Goal: Task Accomplishment & Management: Use online tool/utility

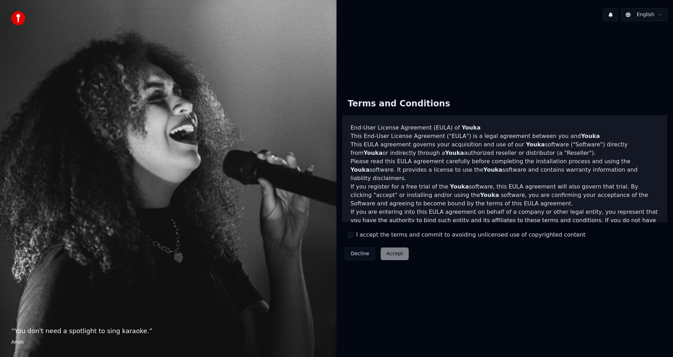
click at [366, 235] on label "I accept the terms and commit to avoiding unlicensed use of copyrighted content" at bounding box center [470, 234] width 229 height 8
click at [353, 235] on button "I accept the terms and commit to avoiding unlicensed use of copyrighted content" at bounding box center [351, 235] width 6 height 6
click at [395, 249] on button "Accept" at bounding box center [395, 253] width 28 height 13
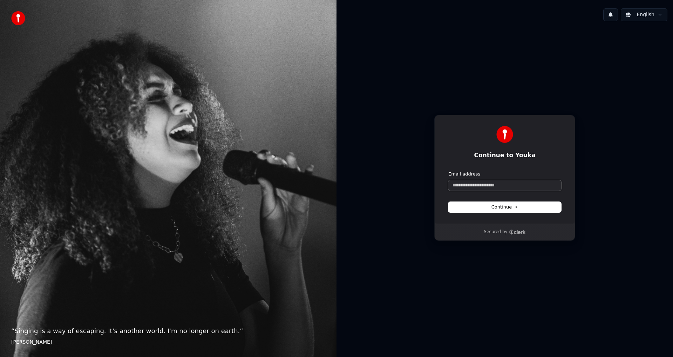
click at [506, 184] on input "Email address" at bounding box center [504, 185] width 113 height 11
type input "*"
click at [524, 211] on button "Continue" at bounding box center [504, 207] width 113 height 11
type input "**********"
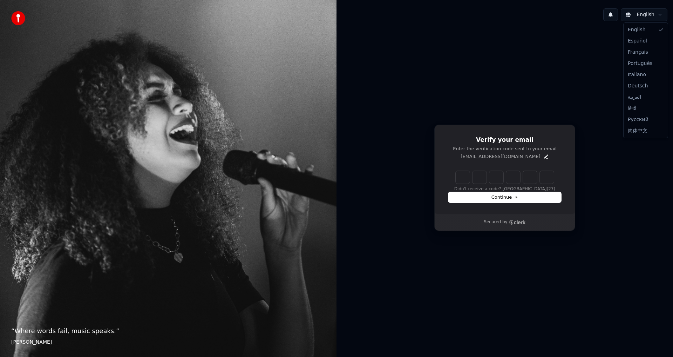
click at [658, 17] on html "“ Where words fail, music speaks. ” [PERSON_NAME] English Verify your email Ent…" at bounding box center [336, 178] width 673 height 357
click at [647, 198] on html "“ Where words fail, music speaks. ” Hans Christian Andersen English Verify your…" at bounding box center [336, 178] width 673 height 357
click at [459, 179] on input "Enter verification code" at bounding box center [512, 177] width 112 height 13
type input "******"
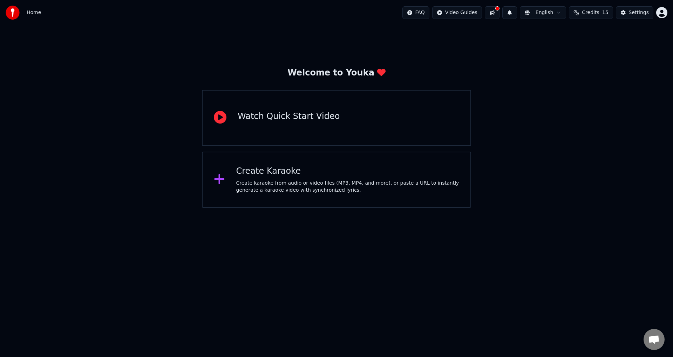
click at [326, 123] on div "Watch Quick Start Video" at bounding box center [289, 118] width 102 height 14
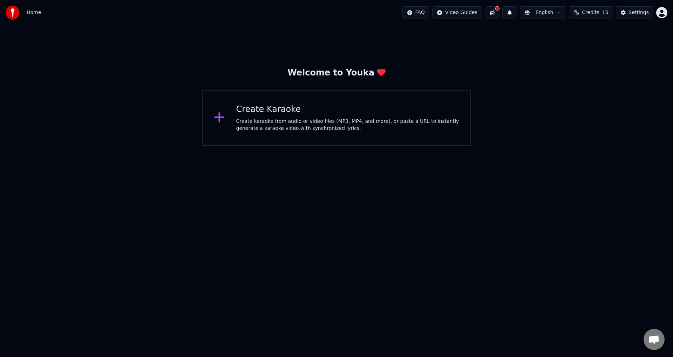
click at [273, 116] on div "Create Karaoke Create karaoke from audio or video files (MP3, MP4, and more), o…" at bounding box center [347, 118] width 223 height 28
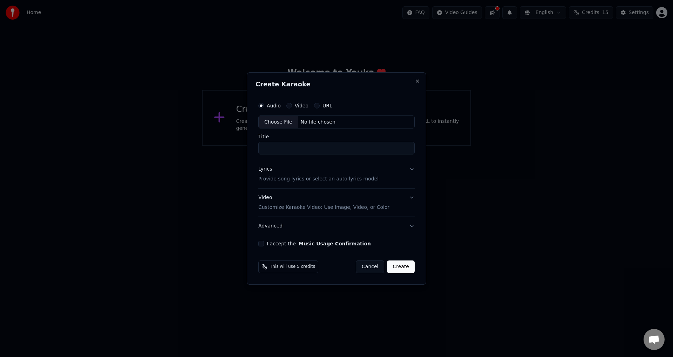
click at [328, 120] on div "No file chosen" at bounding box center [318, 122] width 40 height 7
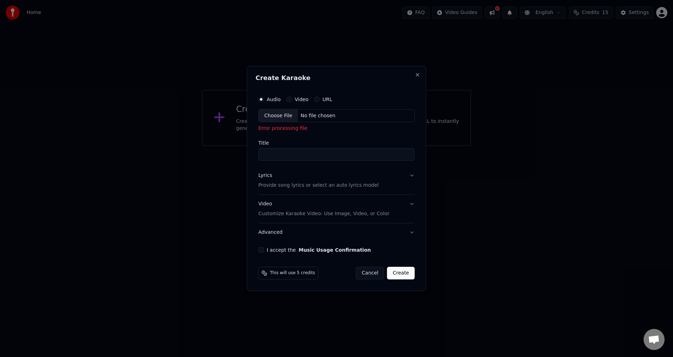
click at [323, 120] on div "Choose File No file chosen" at bounding box center [336, 115] width 156 height 13
click at [291, 97] on div "Video" at bounding box center [297, 99] width 22 height 6
click at [290, 102] on div "Audio Video URL" at bounding box center [336, 99] width 156 height 14
click at [268, 99] on label "Audio" at bounding box center [274, 99] width 14 height 5
click at [264, 99] on button "Audio" at bounding box center [261, 99] width 6 height 6
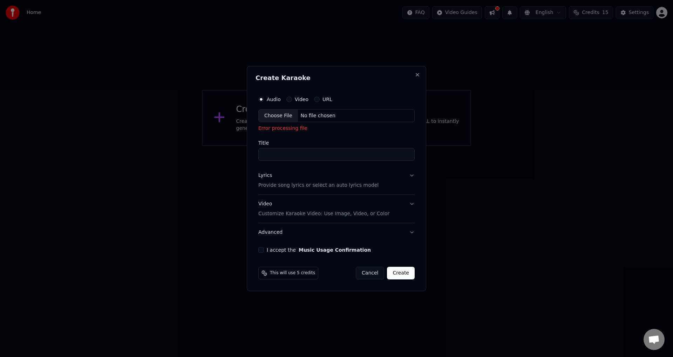
click at [281, 118] on div "Choose File" at bounding box center [278, 115] width 39 height 13
click at [416, 76] on button "Close" at bounding box center [418, 75] width 6 height 6
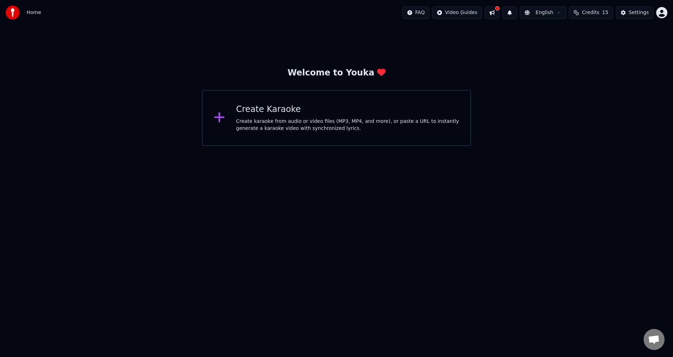
click at [337, 127] on div "Create karaoke from audio or video files (MP3, MP4, and more), or paste a URL t…" at bounding box center [347, 125] width 223 height 14
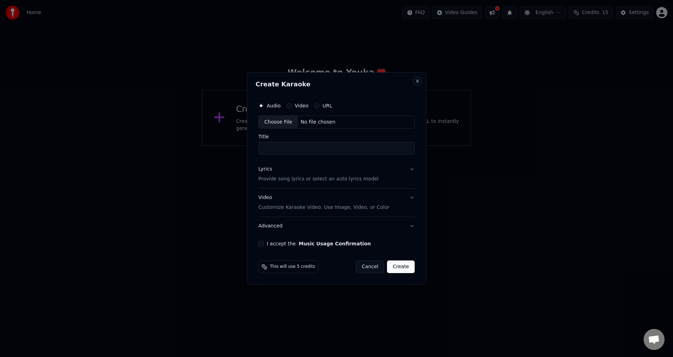
click at [418, 81] on button "Close" at bounding box center [418, 81] width 6 height 6
